Goal: Task Accomplishment & Management: Manage account settings

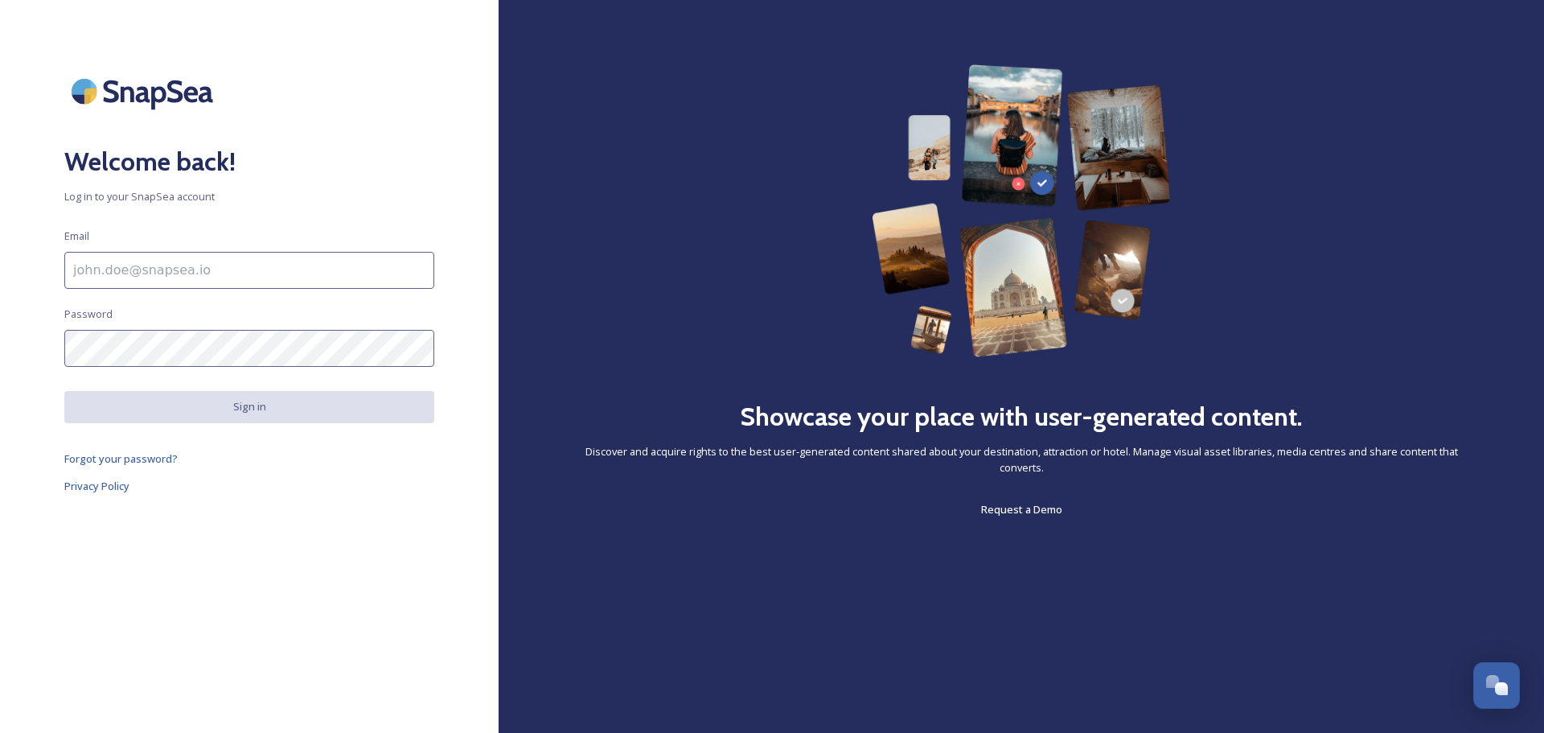
click at [214, 265] on input at bounding box center [249, 270] width 370 height 37
type input "[PERSON_NAME][EMAIL_ADDRESS][PERSON_NAME][DOMAIN_NAME]"
click at [211, 370] on div "Welcome back! Log in to your SnapSea account Email [PERSON_NAME][EMAIL_ADDRESS]…" at bounding box center [249, 366] width 499 height 604
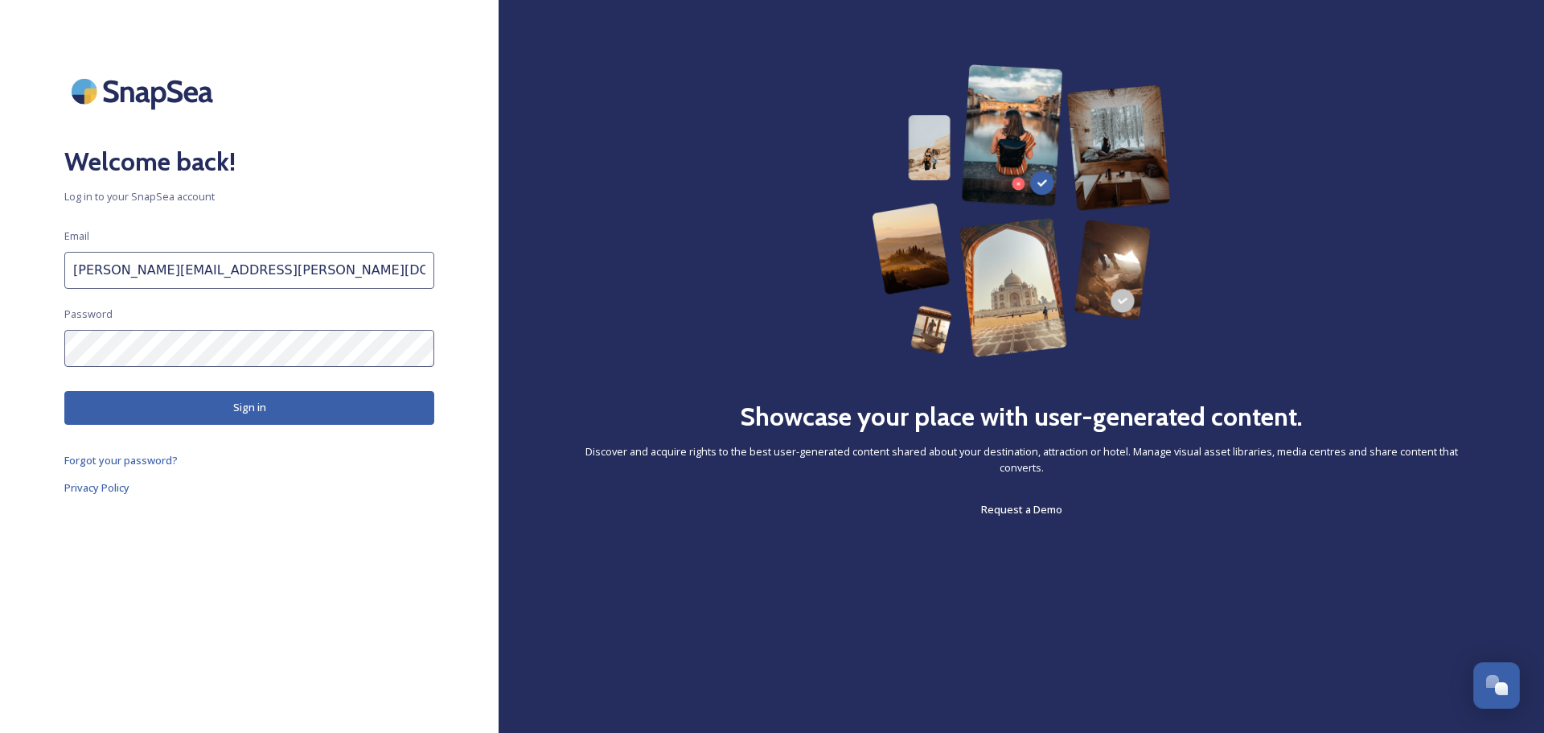
click at [241, 405] on button "Sign in" at bounding box center [249, 407] width 370 height 33
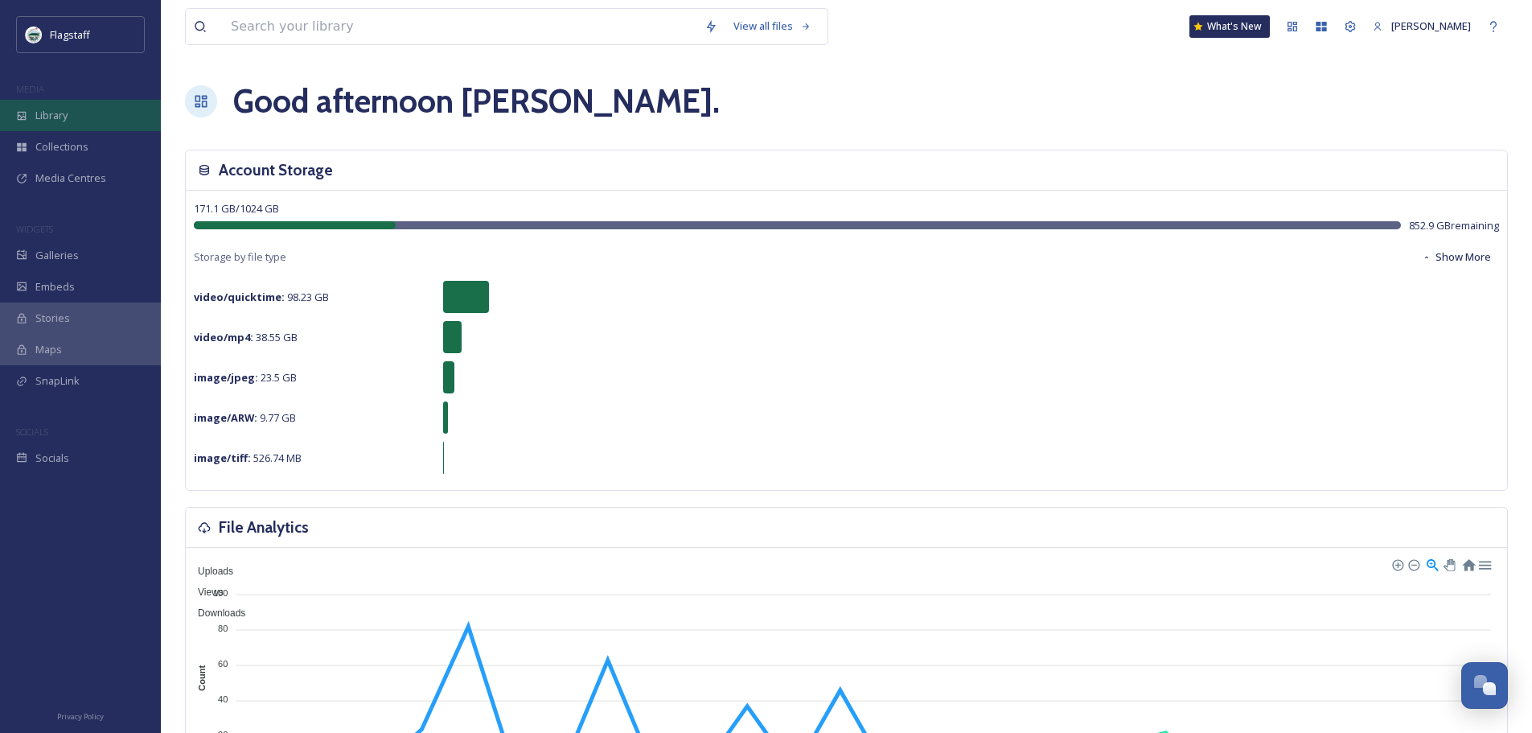
click at [109, 115] on div "Library" at bounding box center [80, 115] width 161 height 31
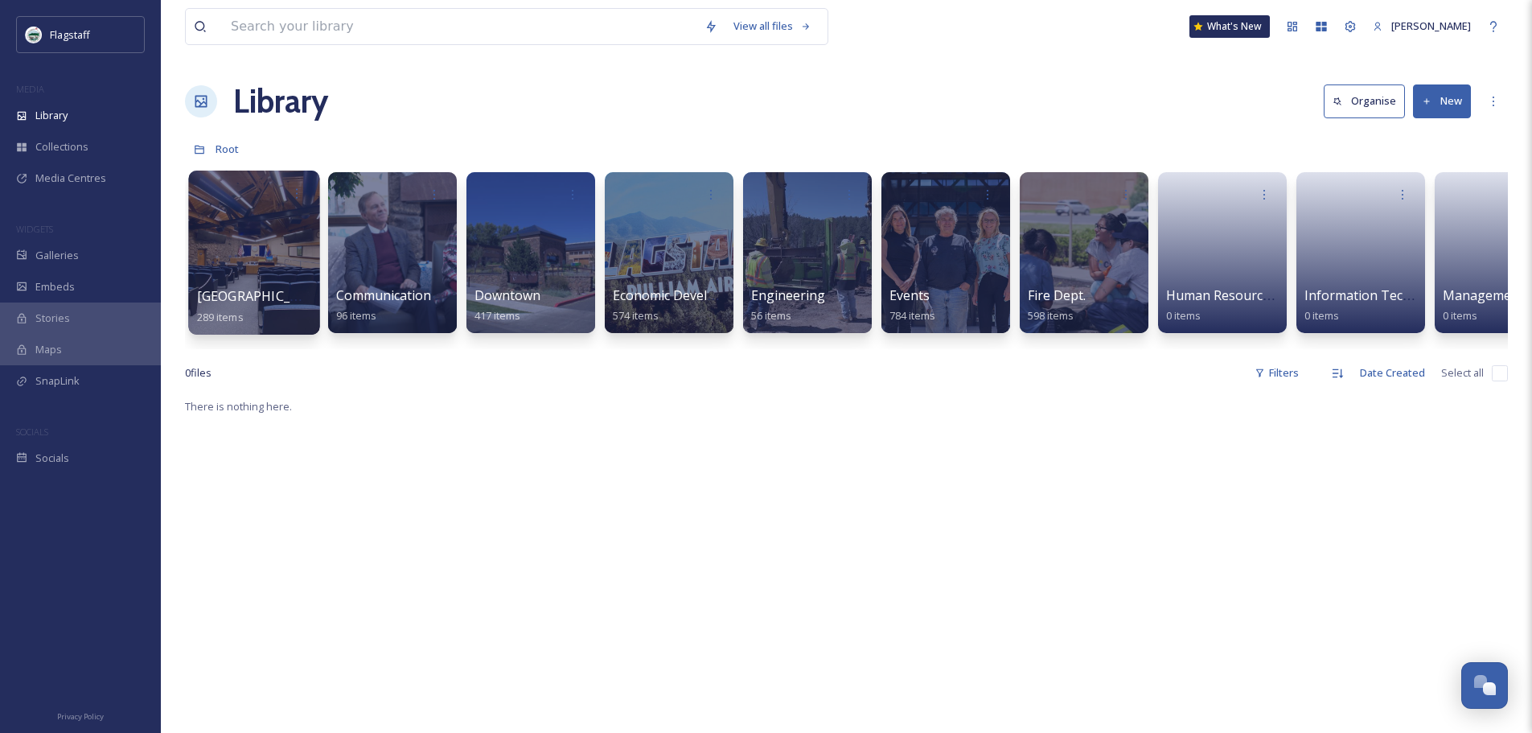
click at [271, 267] on div at bounding box center [253, 253] width 131 height 164
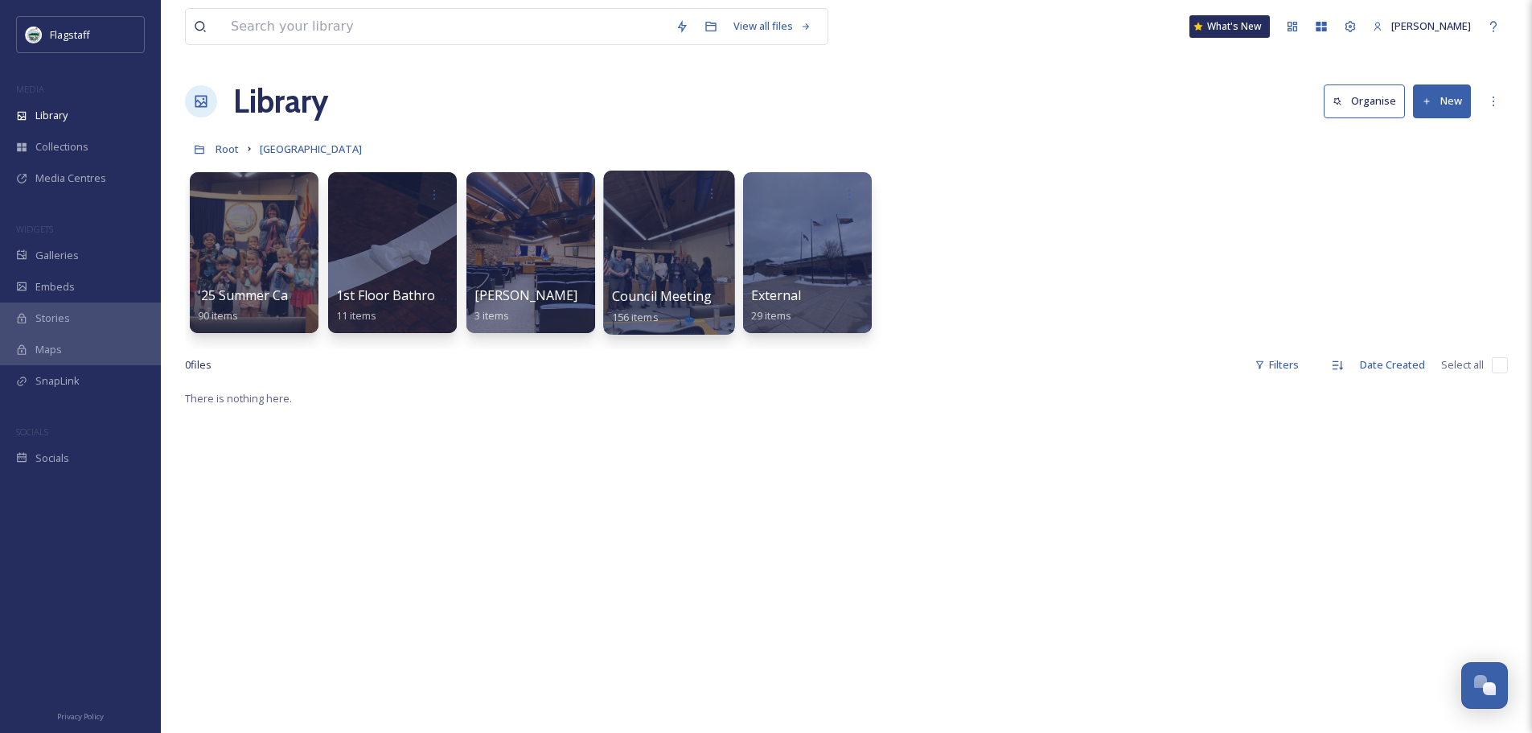
click at [667, 256] on div at bounding box center [668, 253] width 131 height 164
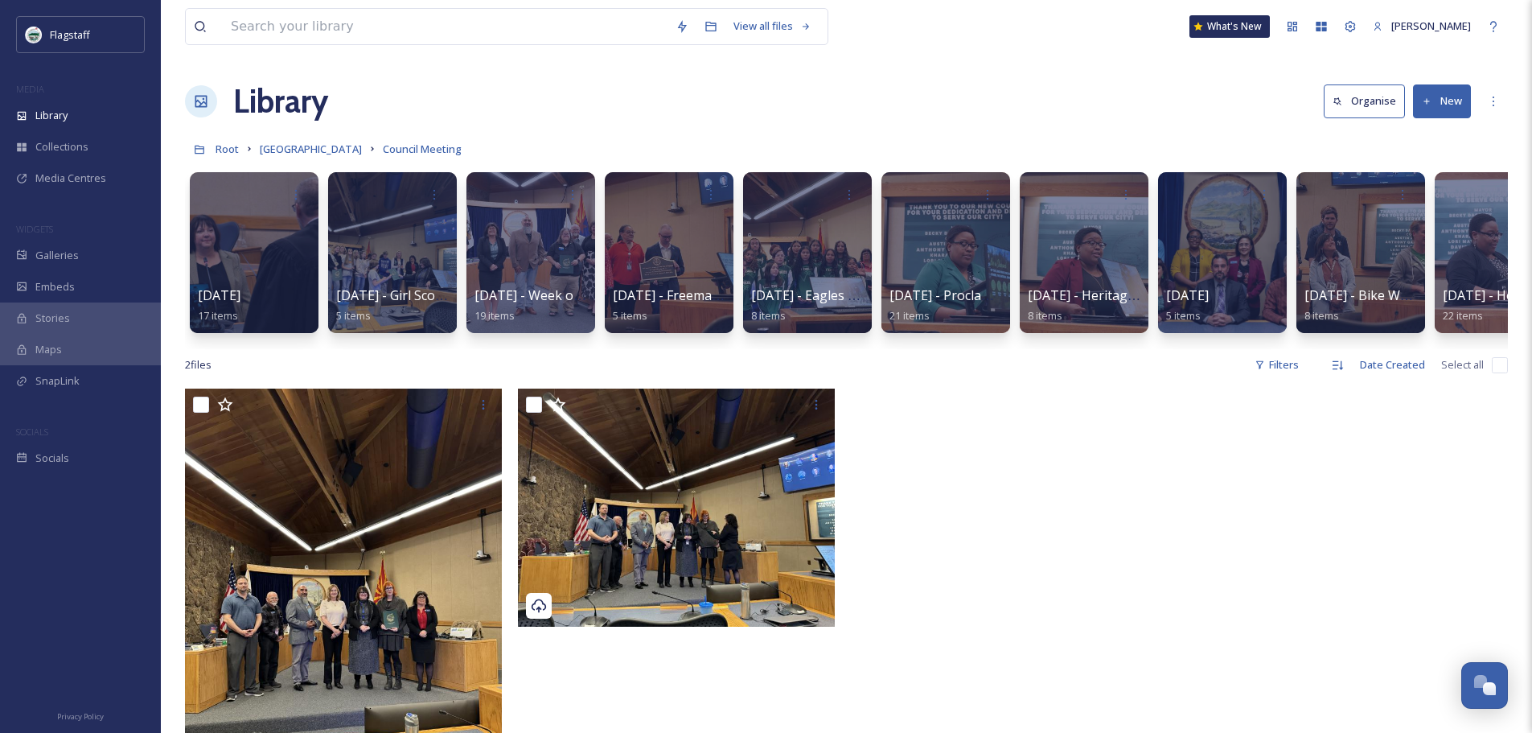
click at [1454, 100] on button "New" at bounding box center [1442, 100] width 58 height 33
click at [1434, 194] on span "Folder" at bounding box center [1423, 201] width 31 height 15
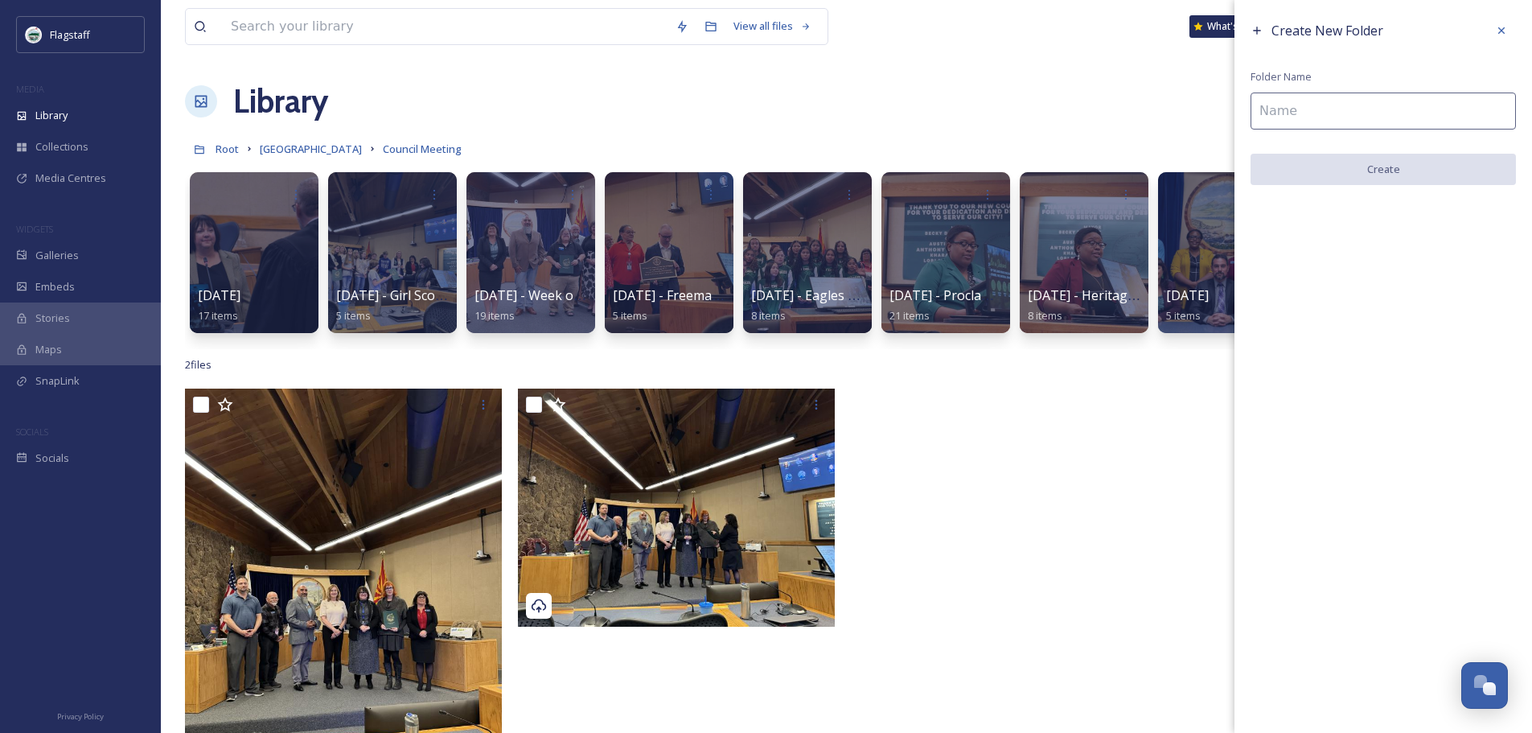
click at [1348, 109] on input at bounding box center [1383, 111] width 265 height 37
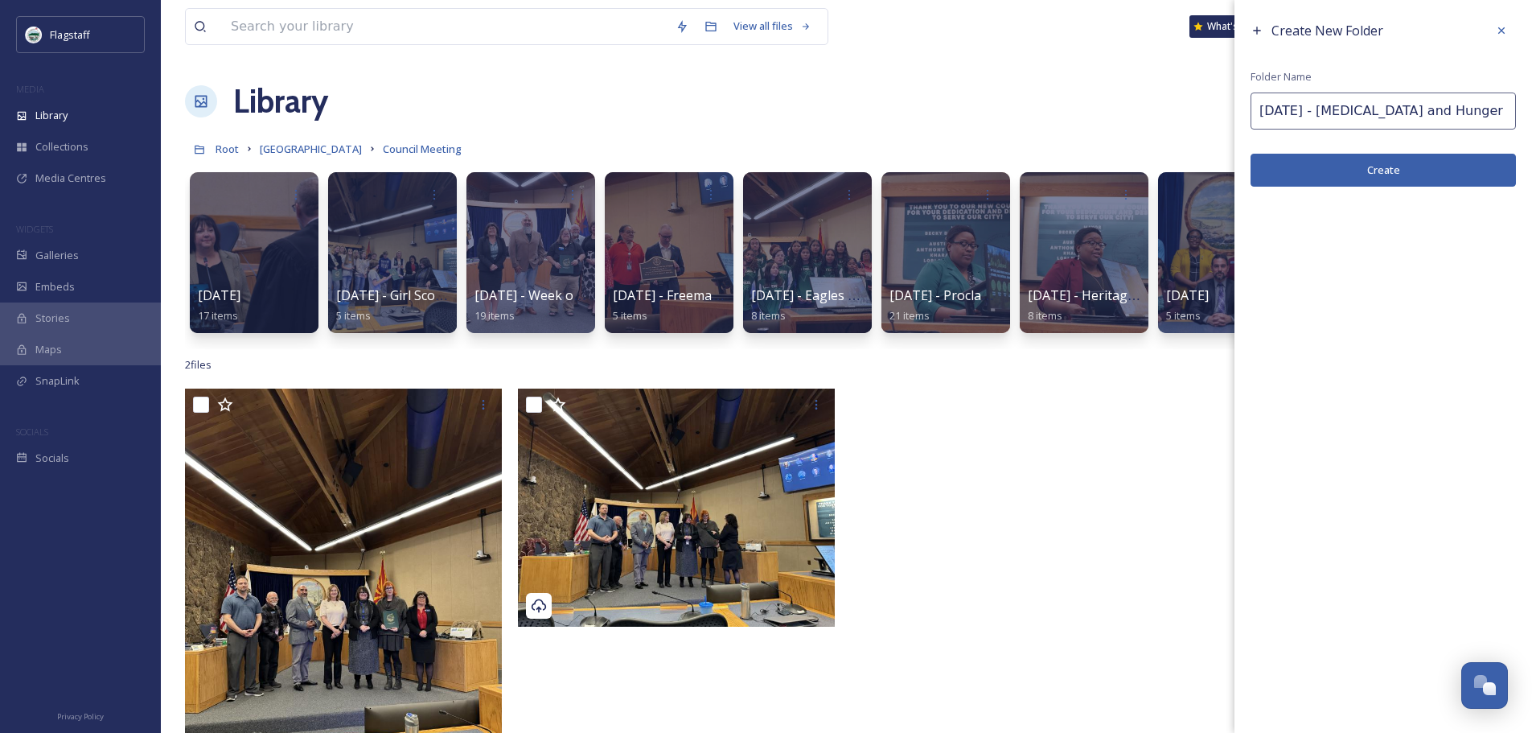
scroll to position [0, 2]
type input "[DATE] - [MEDICAL_DATA] and Hunger Action"
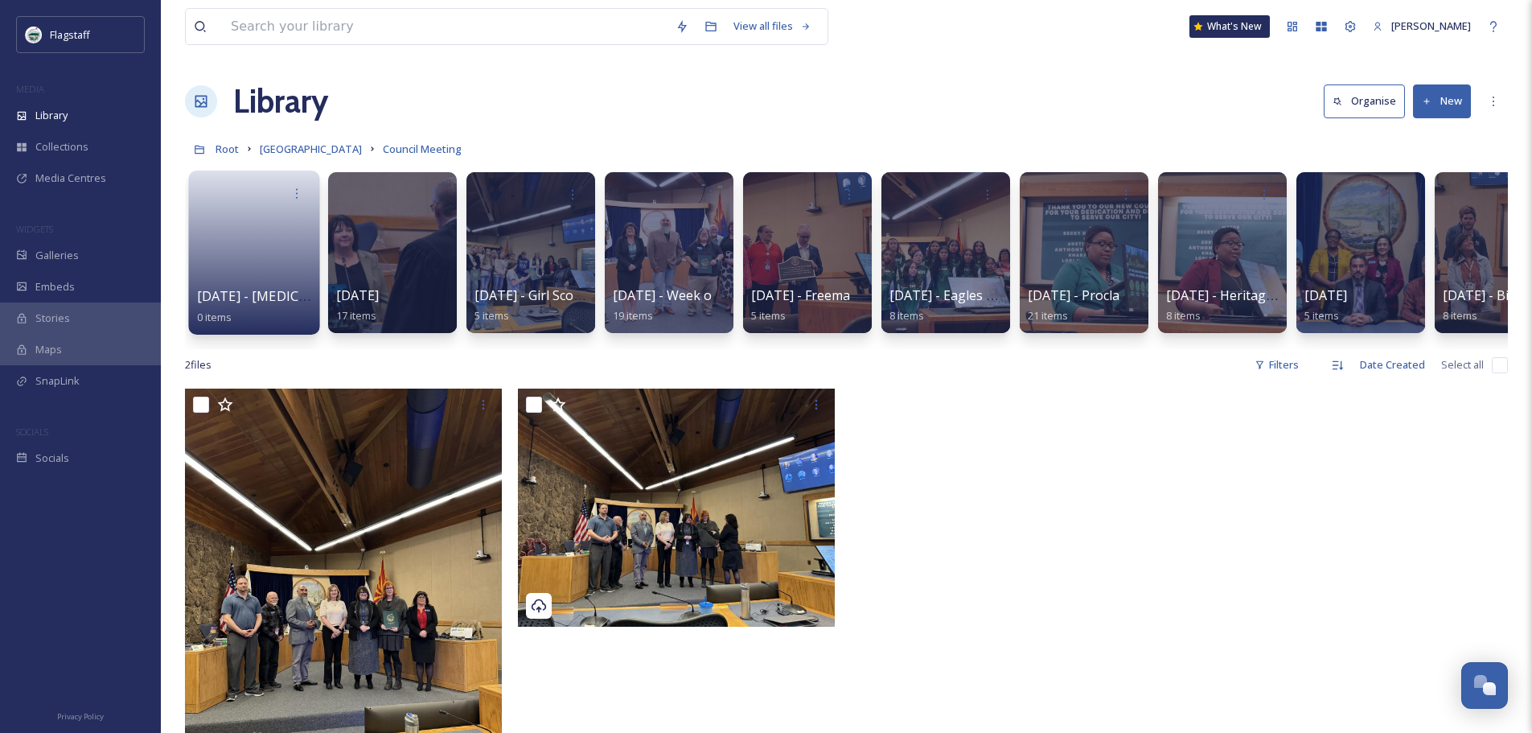
click at [237, 239] on link at bounding box center [254, 247] width 115 height 78
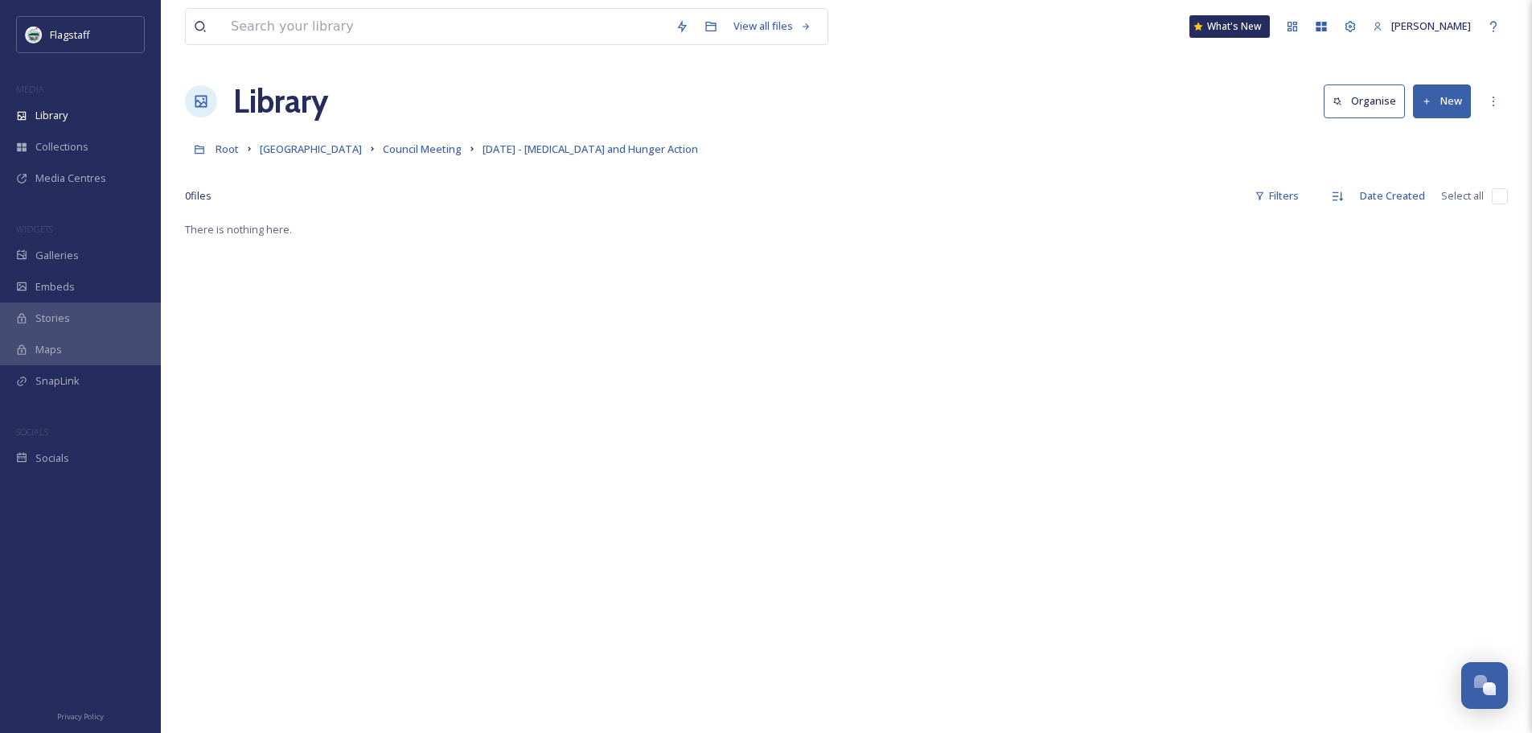
click at [1452, 105] on button "New" at bounding box center [1442, 100] width 58 height 33
click at [1443, 139] on span "File Upload" at bounding box center [1434, 138] width 53 height 15
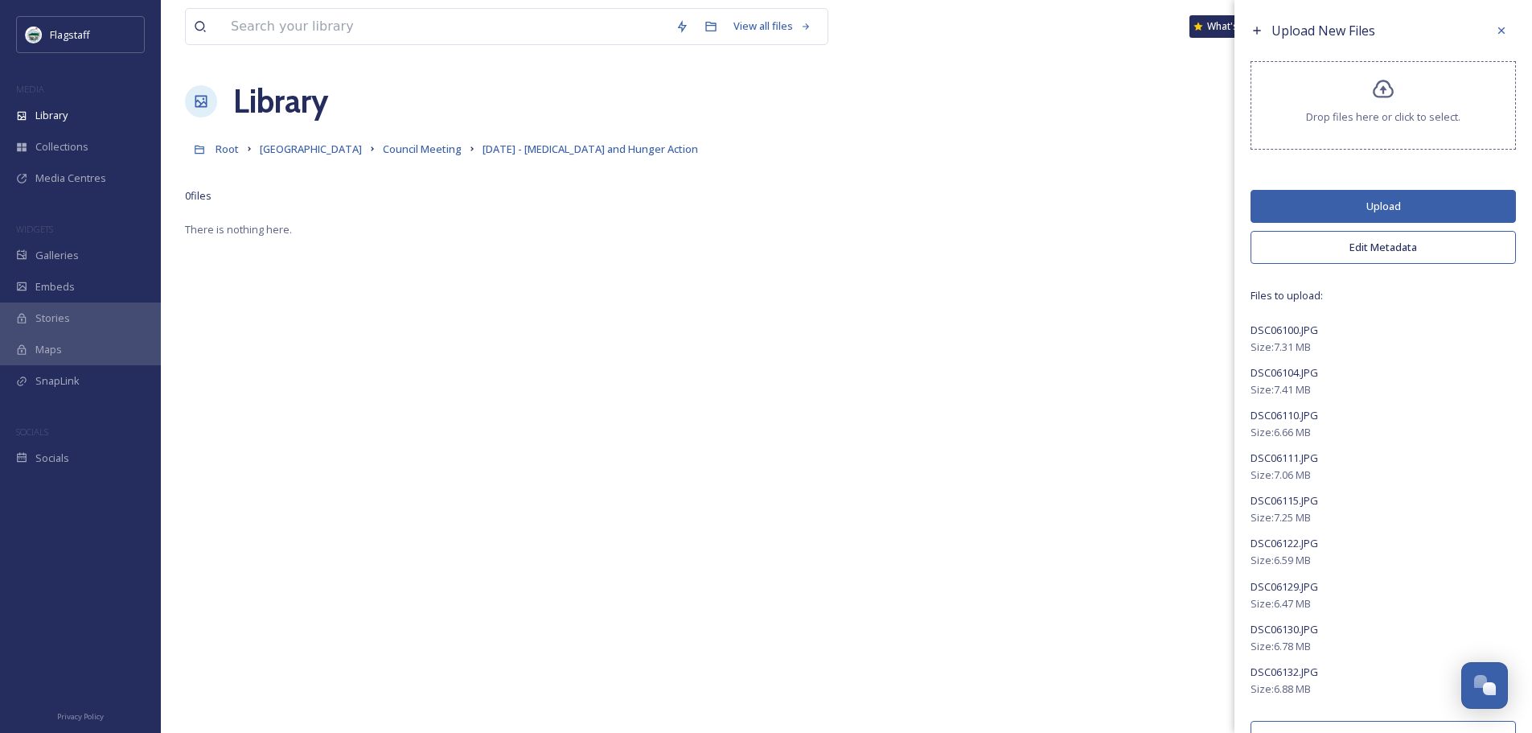
click at [1412, 241] on button "Edit Metadata" at bounding box center [1383, 247] width 265 height 33
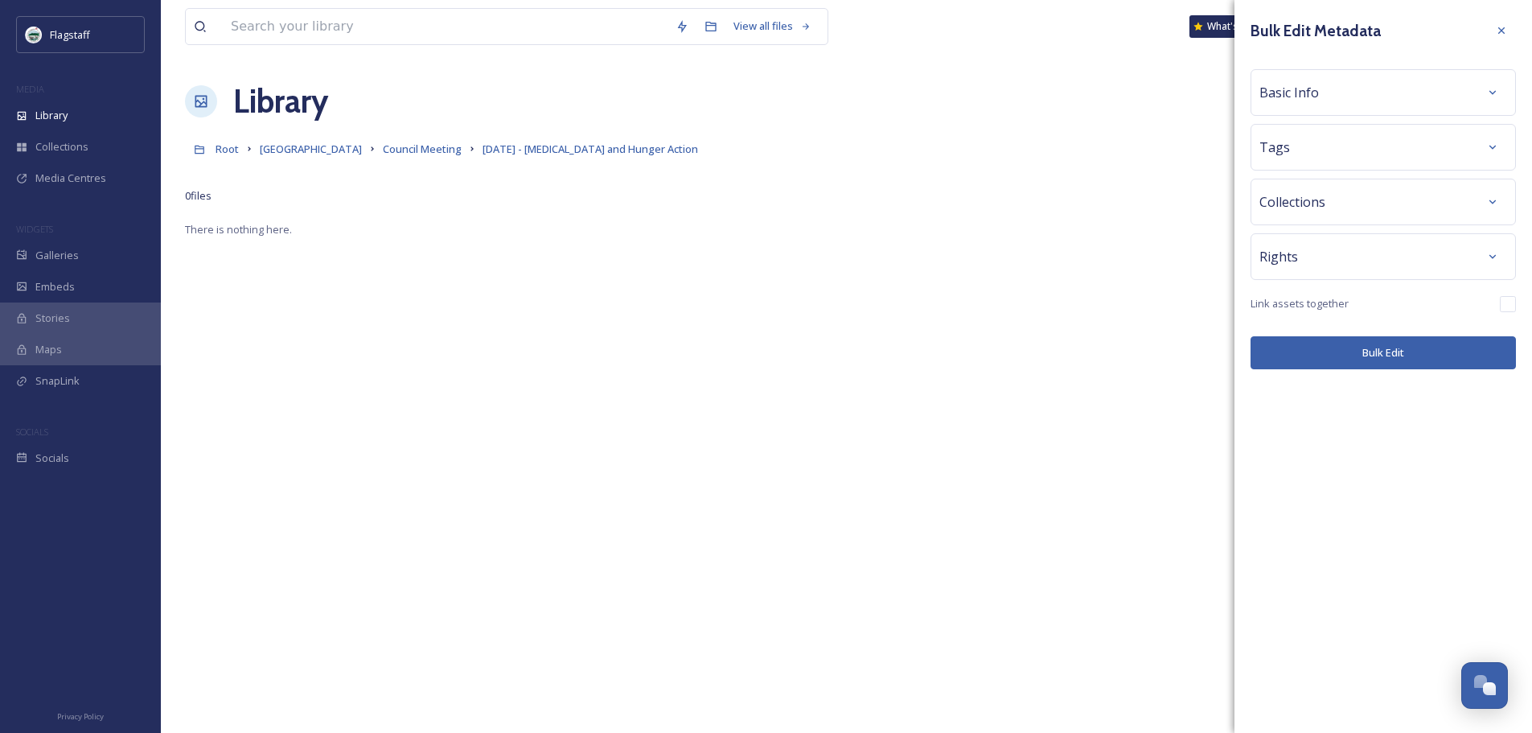
click at [1415, 137] on div "Tags" at bounding box center [1384, 147] width 248 height 29
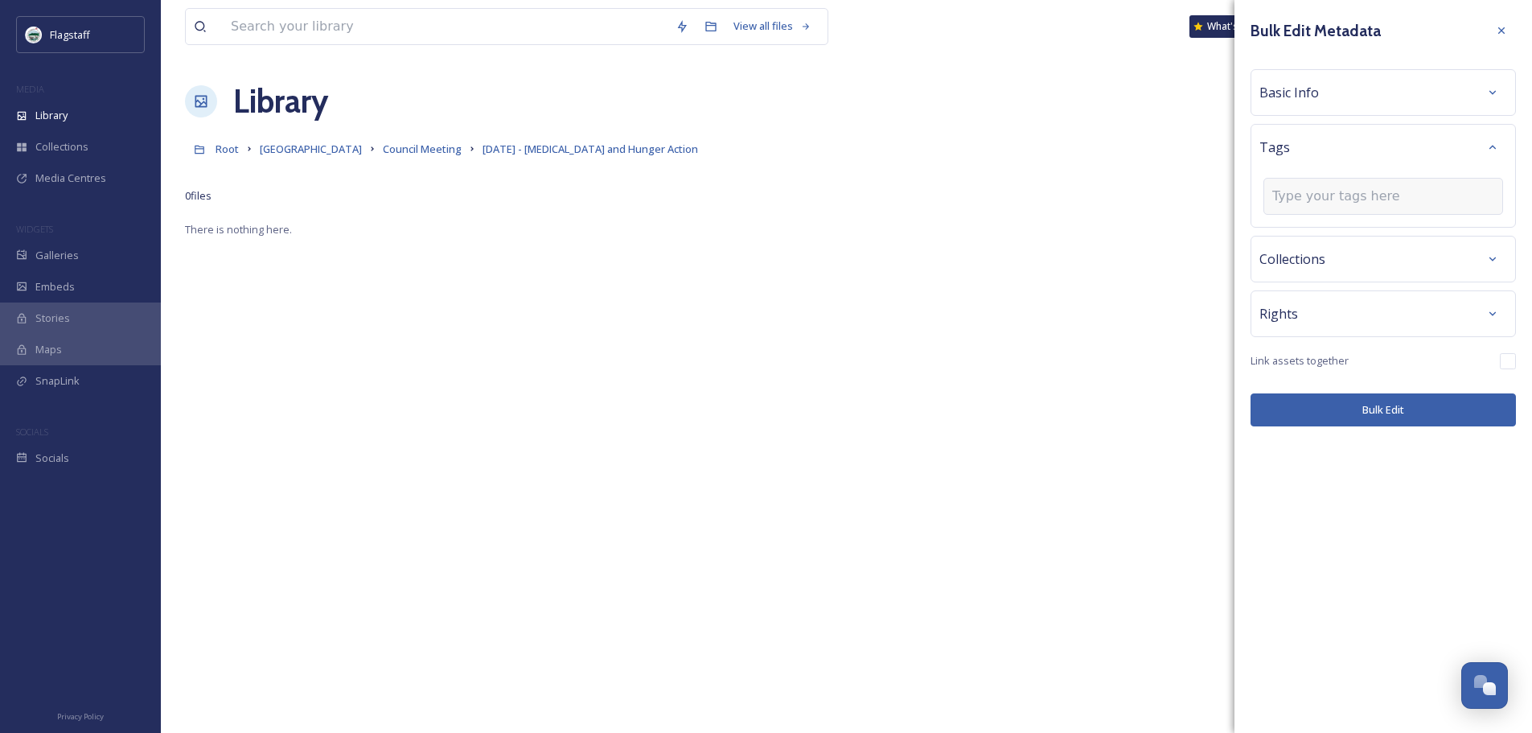
click at [1412, 191] on input at bounding box center [1353, 196] width 161 height 19
type input "city"
click at [1350, 265] on div "[GEOGRAPHIC_DATA]" at bounding box center [1383, 265] width 236 height 31
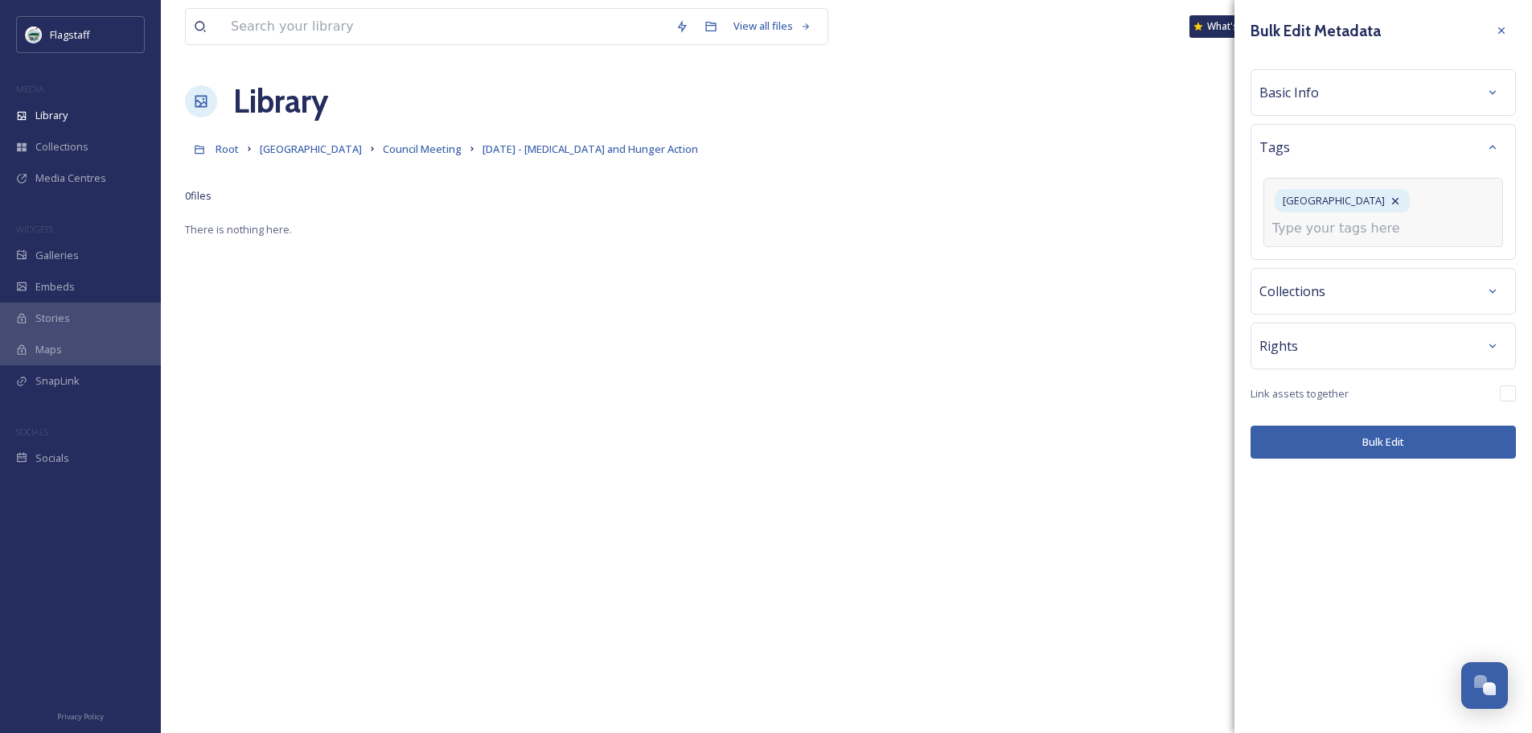
click at [1334, 225] on input at bounding box center [1353, 228] width 161 height 19
type input "city"
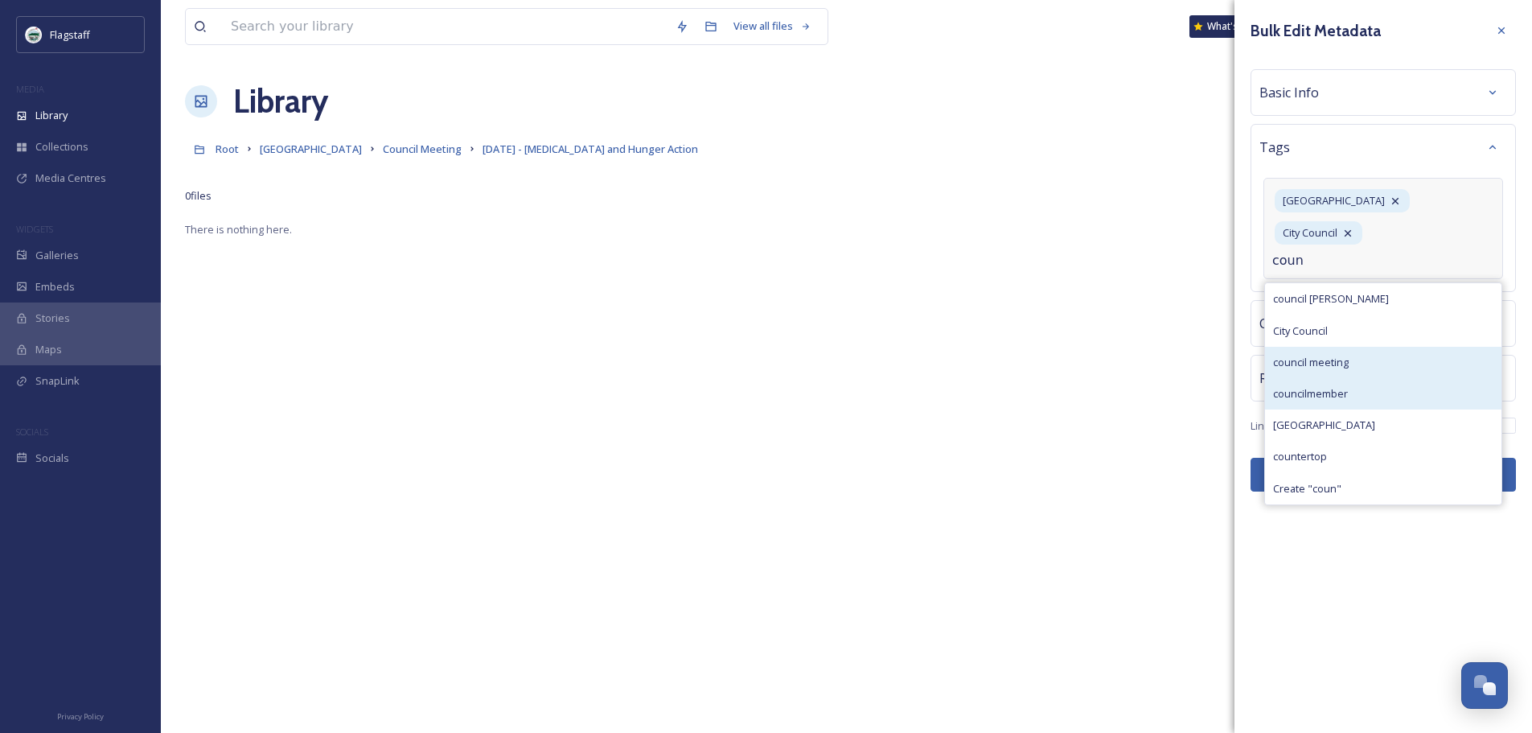
type input "coun"
click at [1345, 347] on div "council meeting" at bounding box center [1383, 362] width 236 height 31
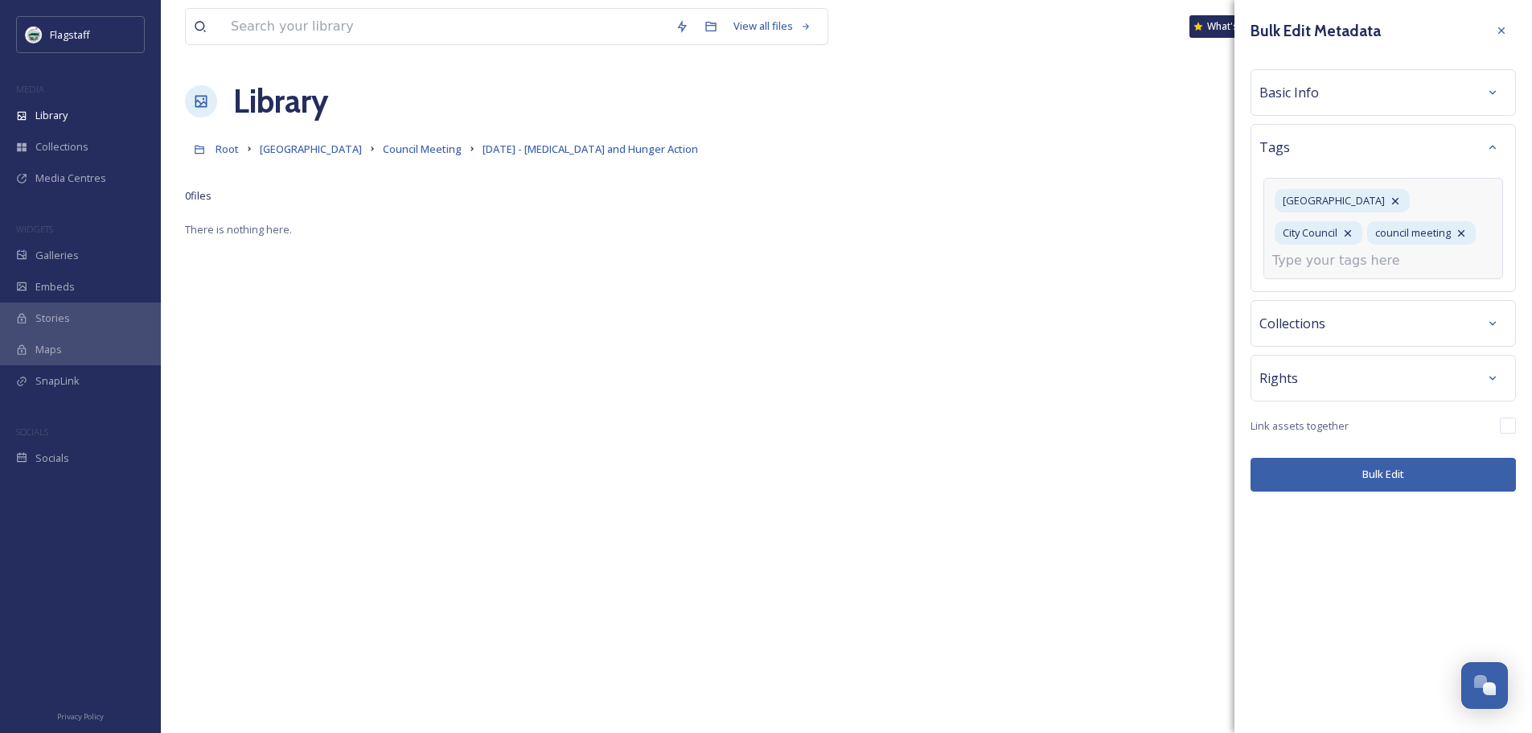
click at [1350, 254] on input at bounding box center [1353, 260] width 161 height 19
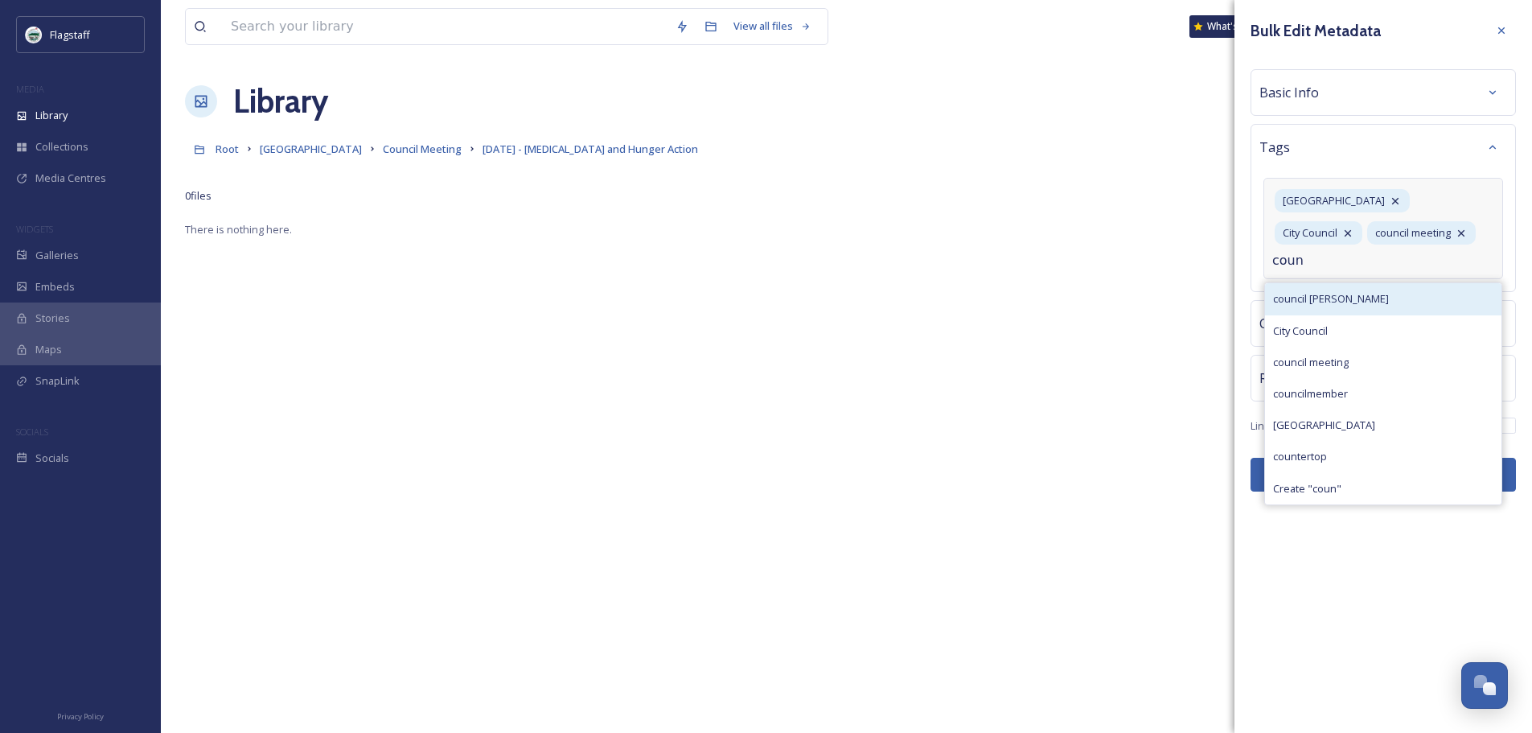
type input "coun"
click at [1360, 302] on div "council [PERSON_NAME]" at bounding box center [1383, 298] width 236 height 31
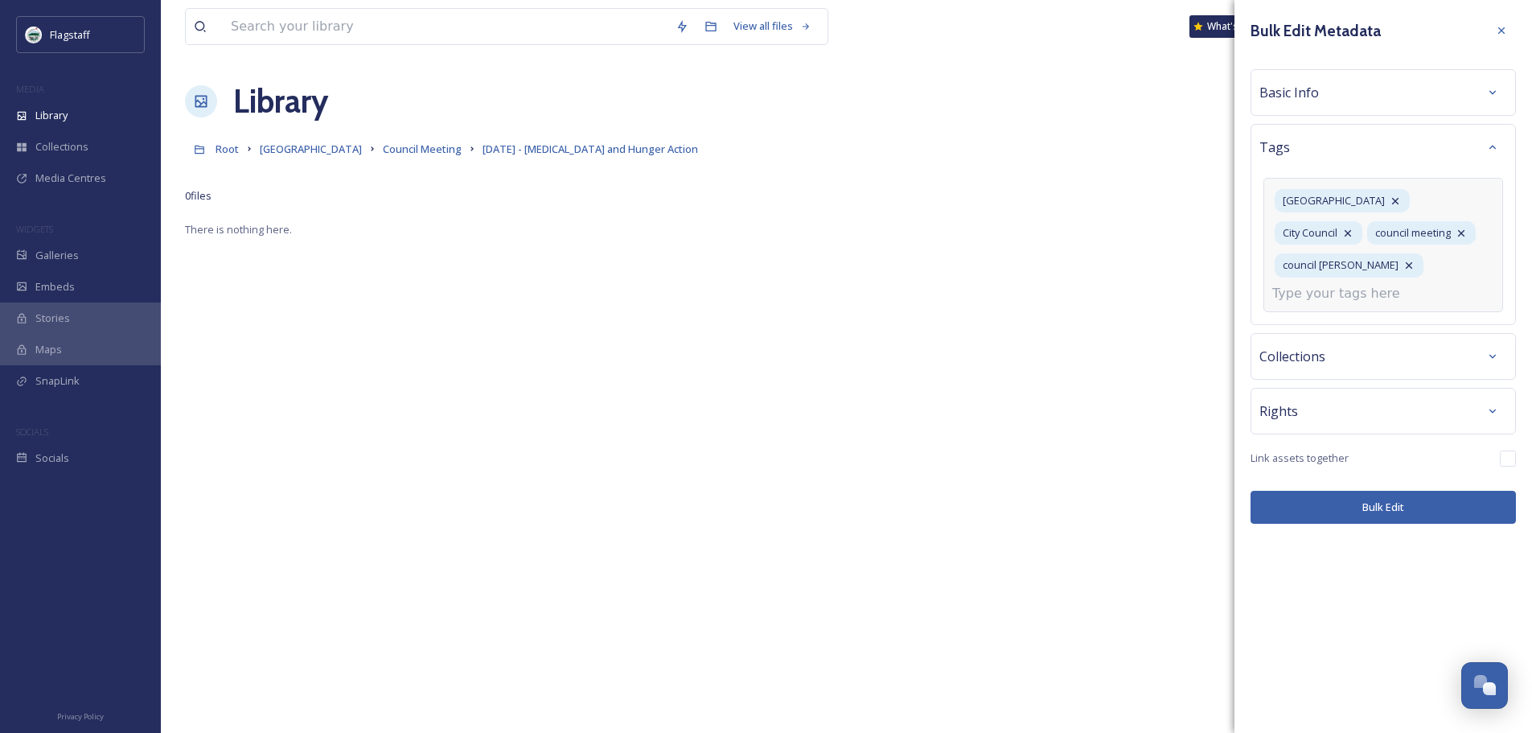
click at [1347, 292] on input at bounding box center [1353, 293] width 161 height 19
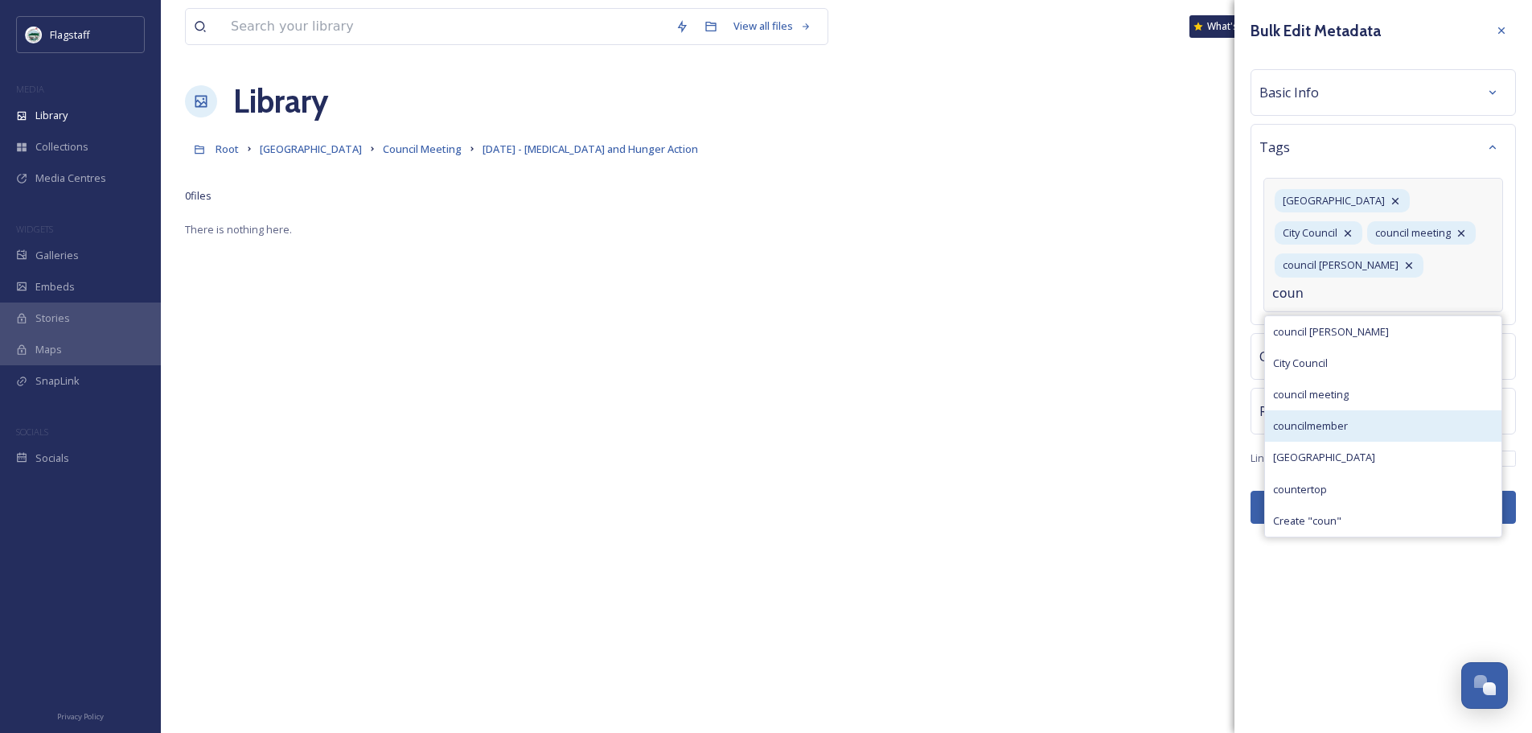
type input "coun"
click at [1370, 426] on div "councilmember" at bounding box center [1383, 425] width 236 height 31
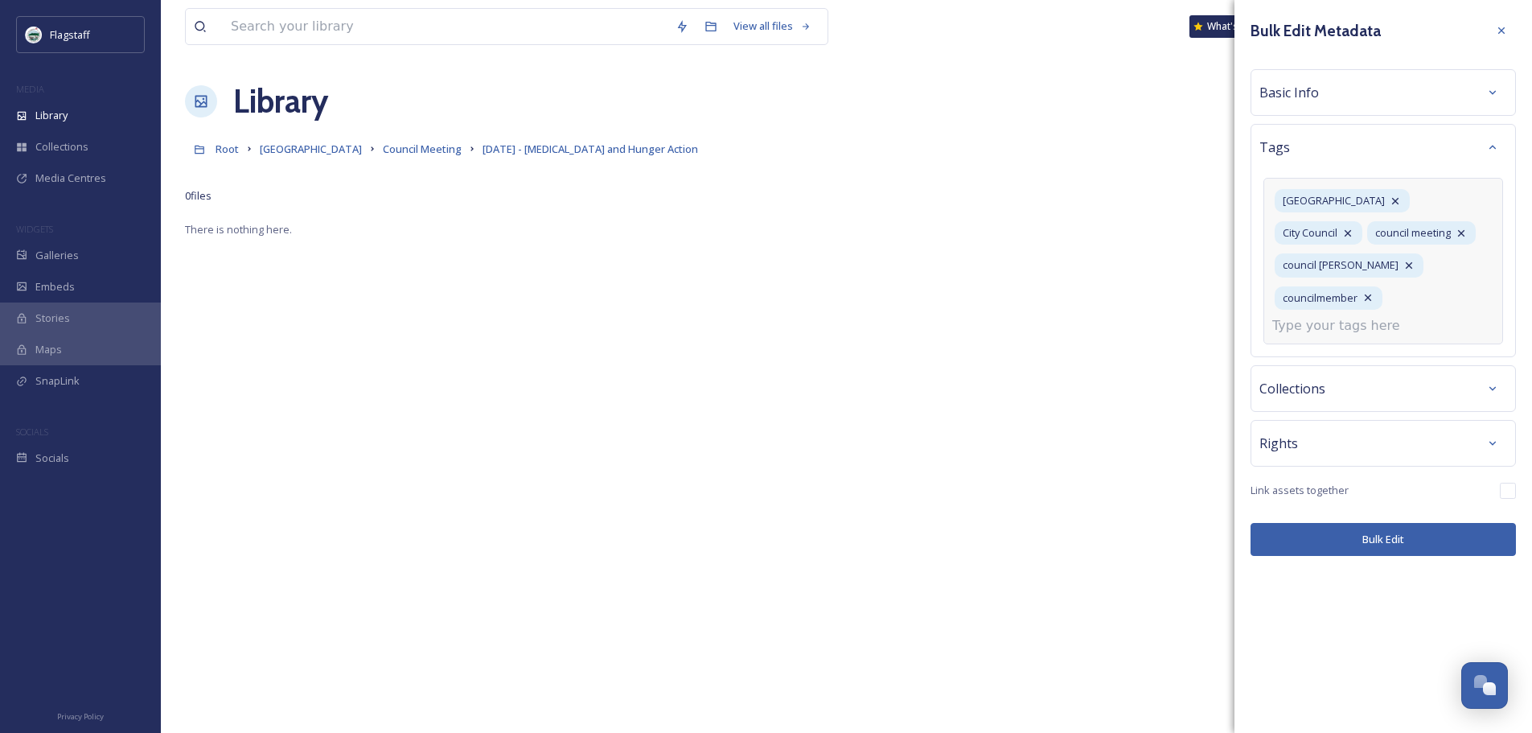
click at [1351, 327] on input at bounding box center [1353, 325] width 161 height 19
type input "proc"
click at [1346, 368] on div "proclamation" at bounding box center [1383, 363] width 236 height 31
click at [1419, 536] on div "Bulk Edit Metadata Basic Info Tags City Hall City Council council meeting counc…" at bounding box center [1384, 366] width 298 height 733
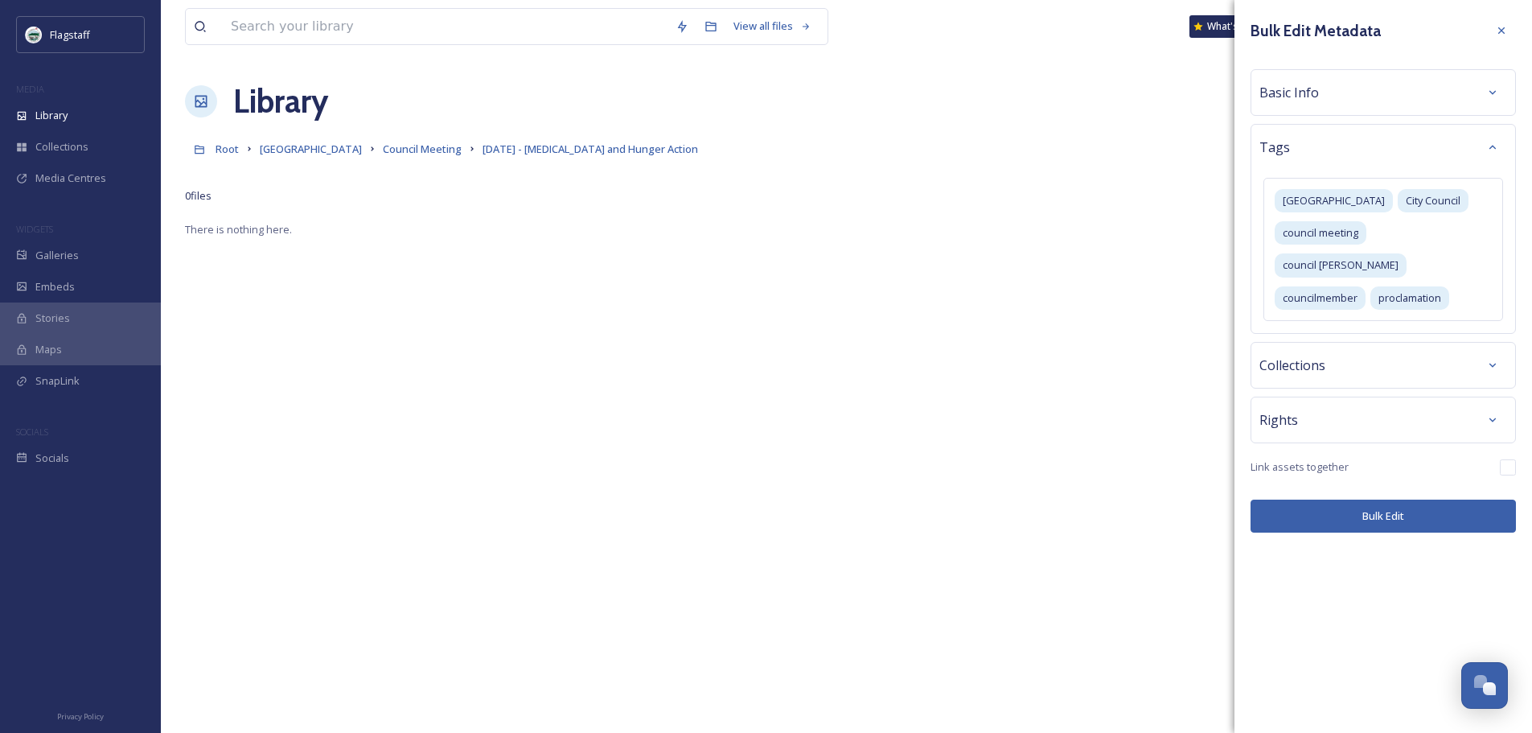
click at [1427, 500] on button "Bulk Edit" at bounding box center [1383, 516] width 265 height 33
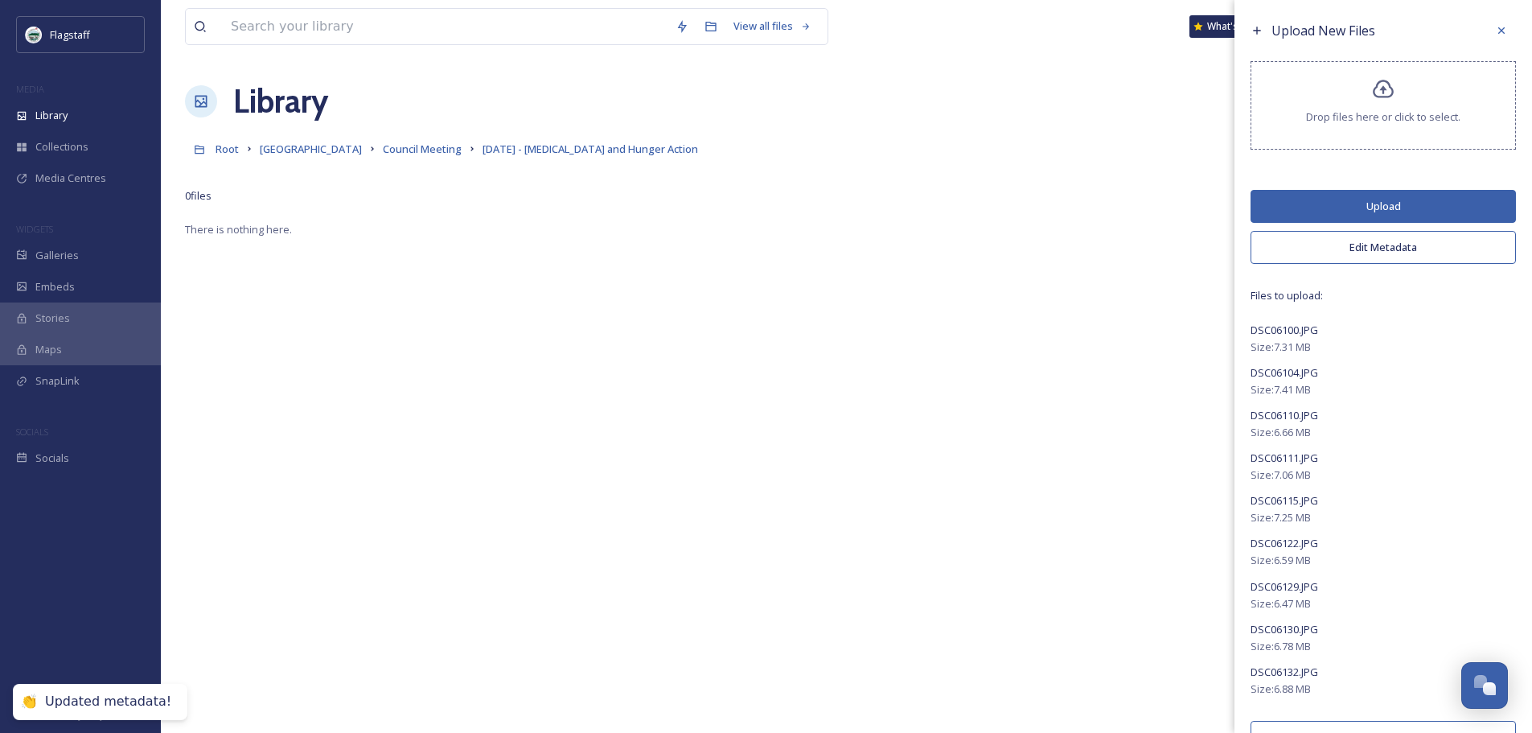
click at [1375, 208] on button "Upload" at bounding box center [1383, 206] width 265 height 33
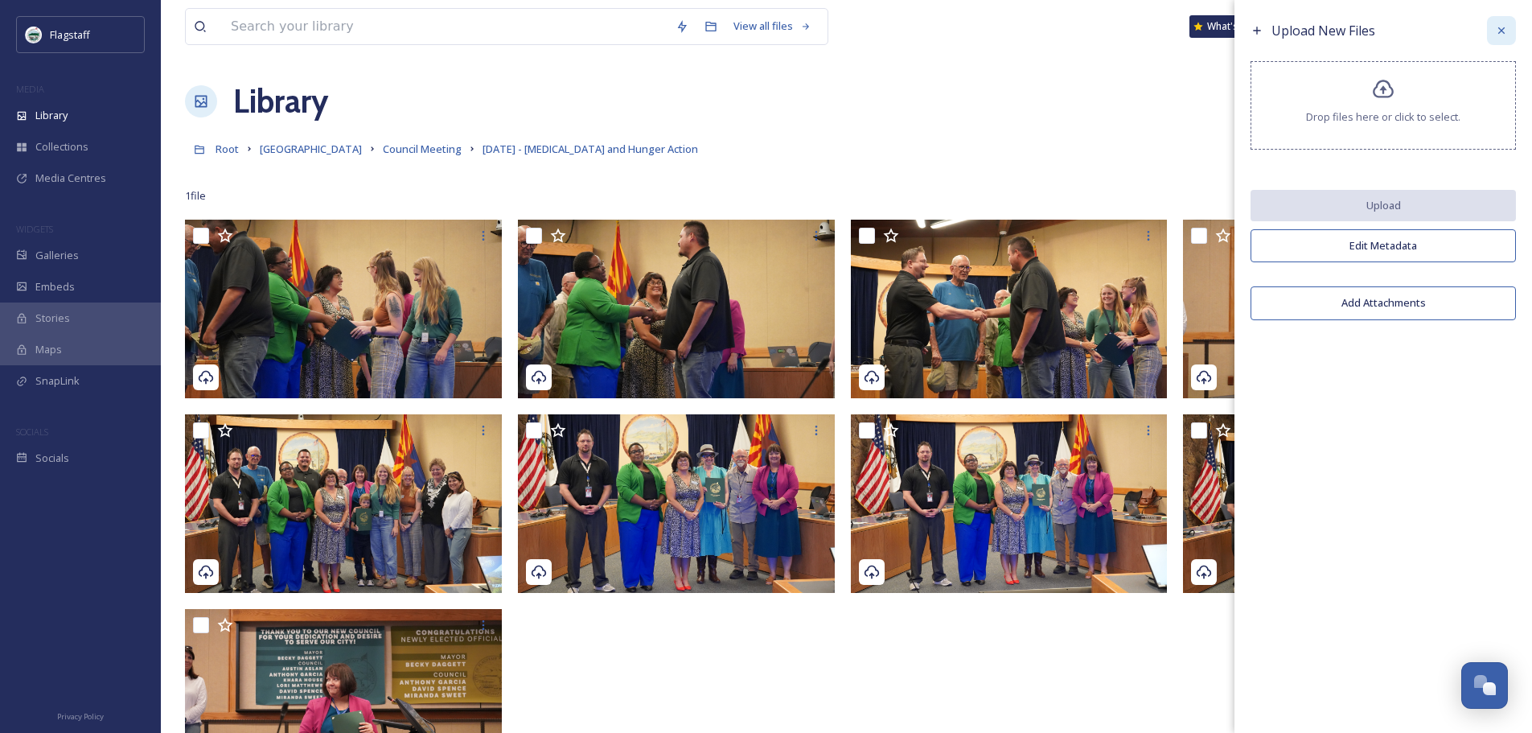
click at [1499, 29] on icon at bounding box center [1501, 30] width 13 height 13
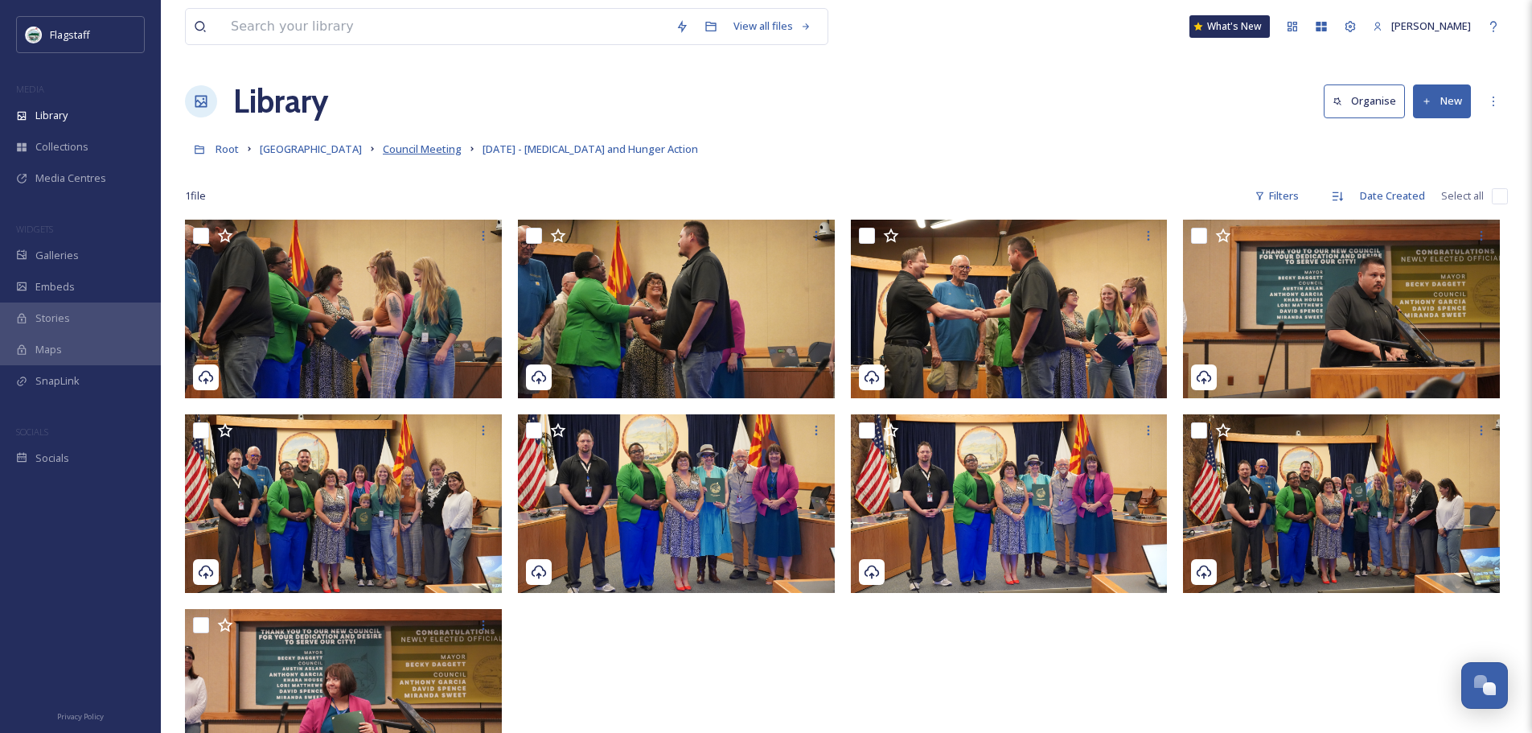
click at [383, 148] on span "Council Meeting" at bounding box center [422, 149] width 79 height 14
